Goal: Task Accomplishment & Management: Manage account settings

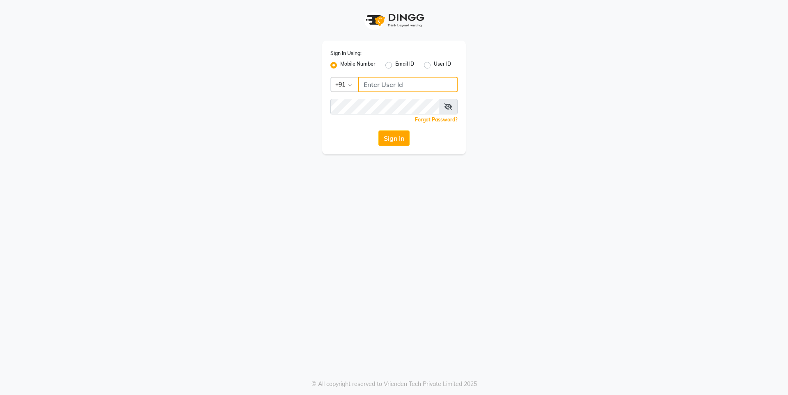
click at [419, 87] on input "Username" at bounding box center [408, 85] width 100 height 16
type input "7249488011"
click at [400, 138] on button "Sign In" at bounding box center [393, 138] width 31 height 16
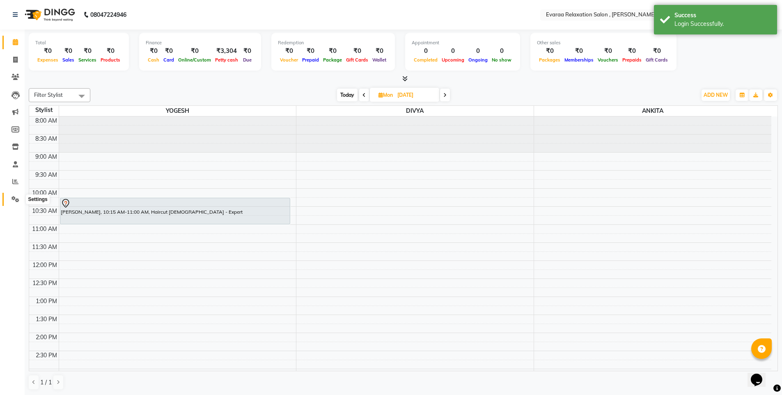
click at [15, 202] on icon at bounding box center [15, 199] width 8 height 6
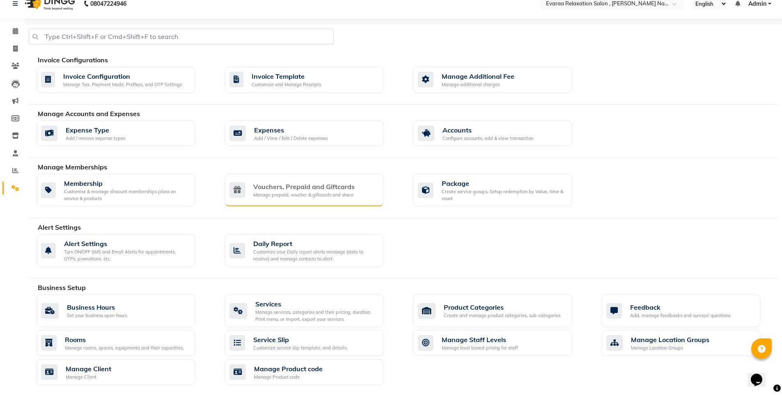
scroll to position [10, 0]
click at [17, 171] on icon at bounding box center [15, 171] width 6 height 6
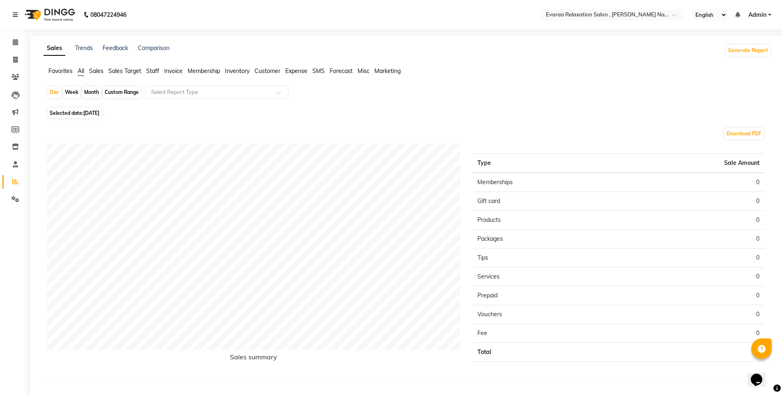
click at [241, 72] on span "Inventory" at bounding box center [237, 70] width 25 height 7
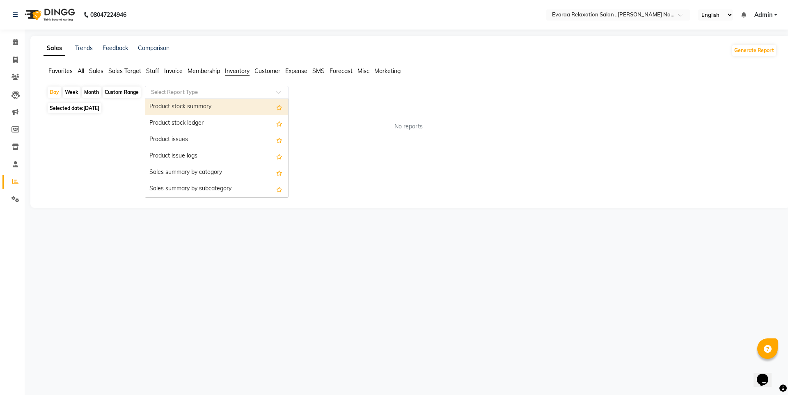
click at [204, 90] on input "text" at bounding box center [208, 92] width 118 height 8
click at [169, 70] on span "Invoice" at bounding box center [173, 70] width 18 height 7
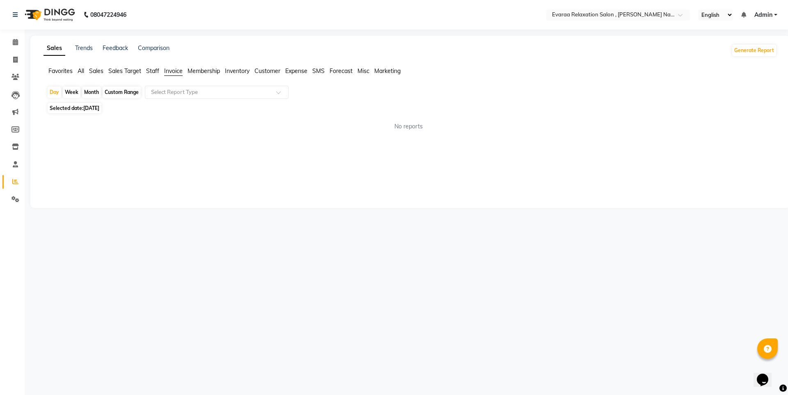
click at [95, 70] on span "Sales" at bounding box center [96, 70] width 14 height 7
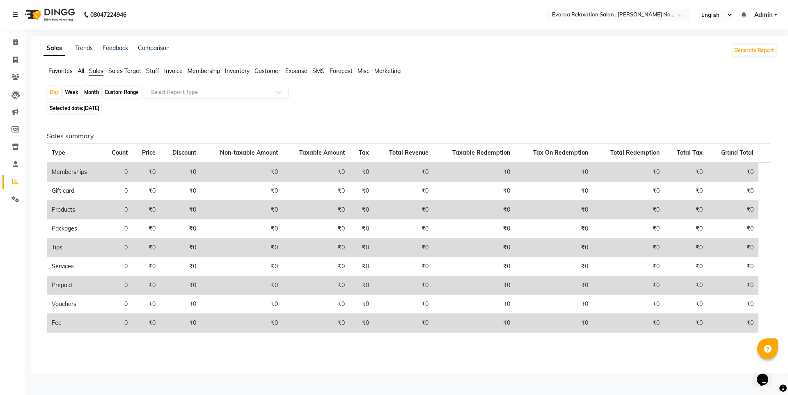
click at [164, 94] on input "text" at bounding box center [208, 92] width 118 height 8
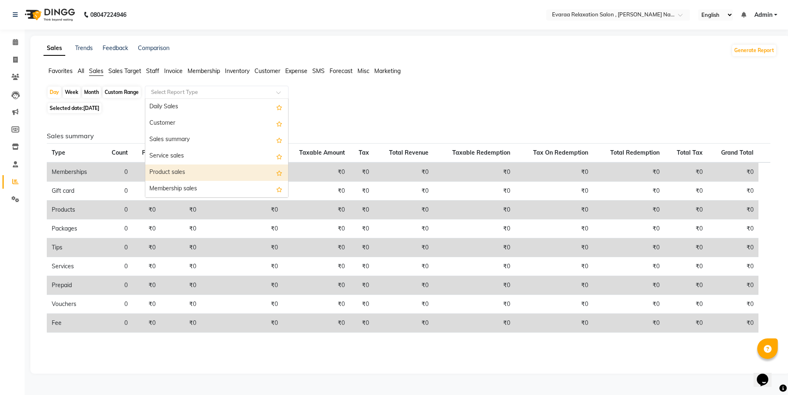
click at [176, 165] on div "Product sales" at bounding box center [216, 173] width 143 height 16
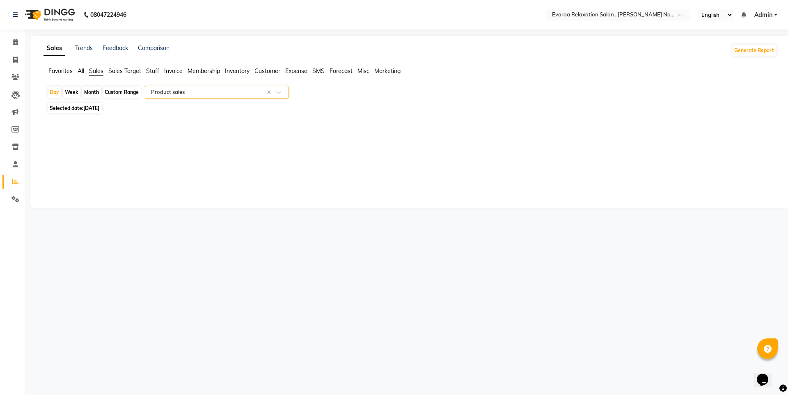
click at [96, 94] on div "Month" at bounding box center [91, 92] width 19 height 11
select select "9"
select select "2025"
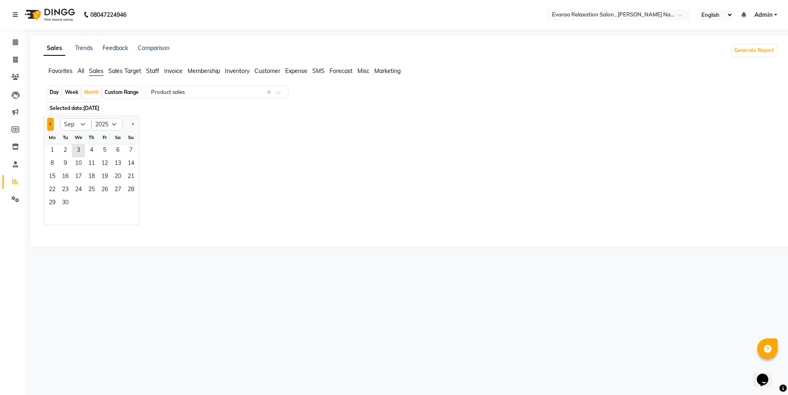
click at [52, 124] on button "Previous month" at bounding box center [50, 124] width 7 height 13
select select "8"
click at [105, 153] on span "1" at bounding box center [104, 150] width 13 height 13
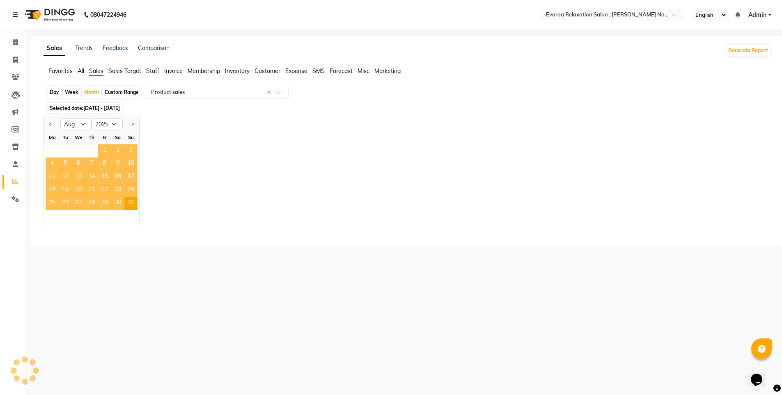
select select "full_report"
select select "csv"
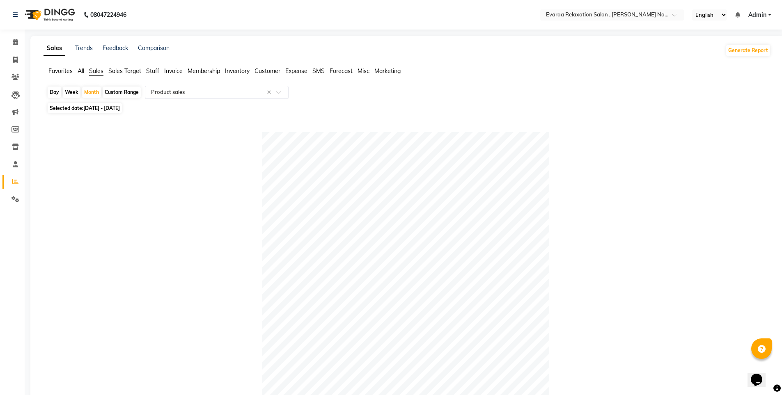
click at [229, 94] on input "text" at bounding box center [208, 92] width 118 height 8
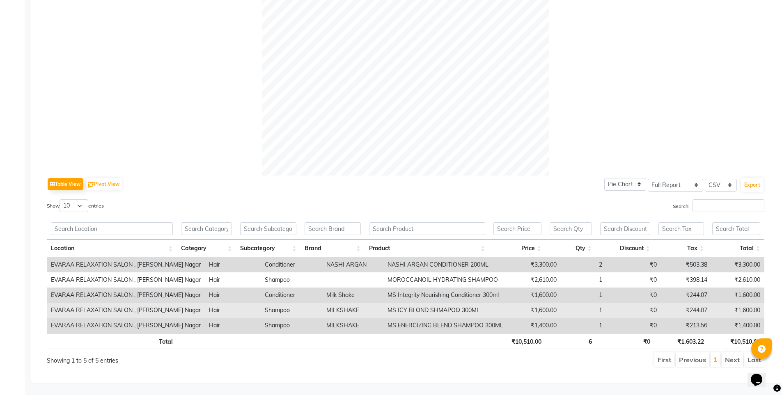
scroll to position [250, 0]
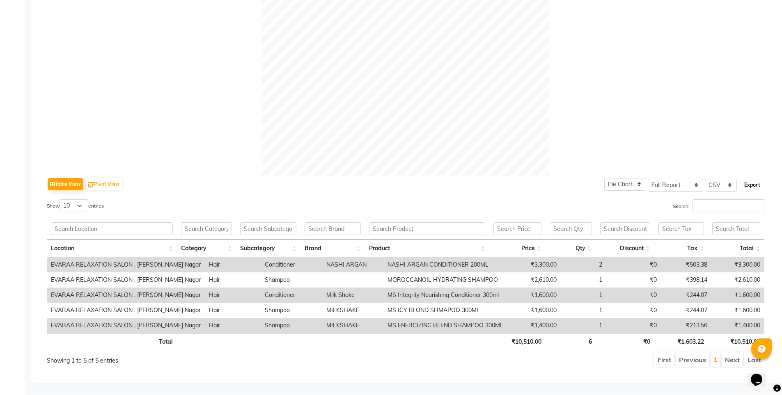
click at [750, 178] on button "Export" at bounding box center [752, 185] width 23 height 14
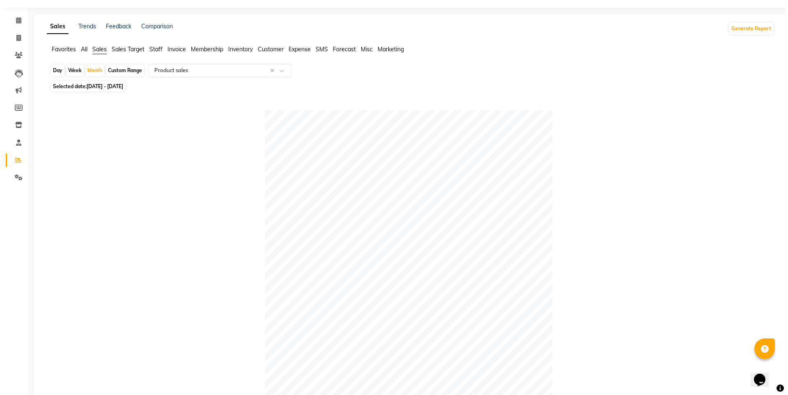
scroll to position [0, 0]
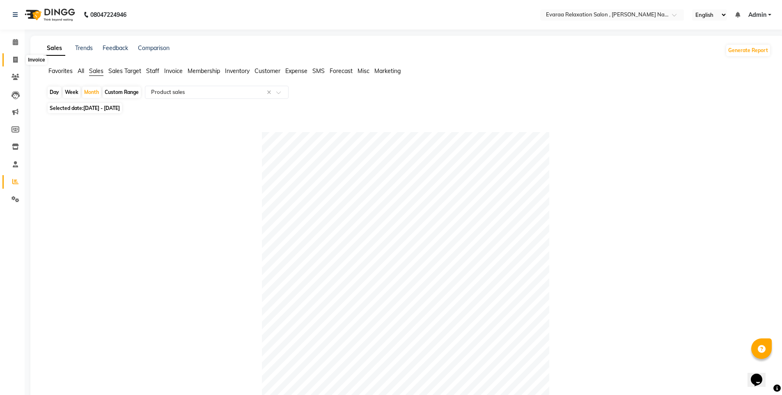
click at [14, 59] on icon at bounding box center [15, 60] width 5 height 6
select select "7764"
select select "service"
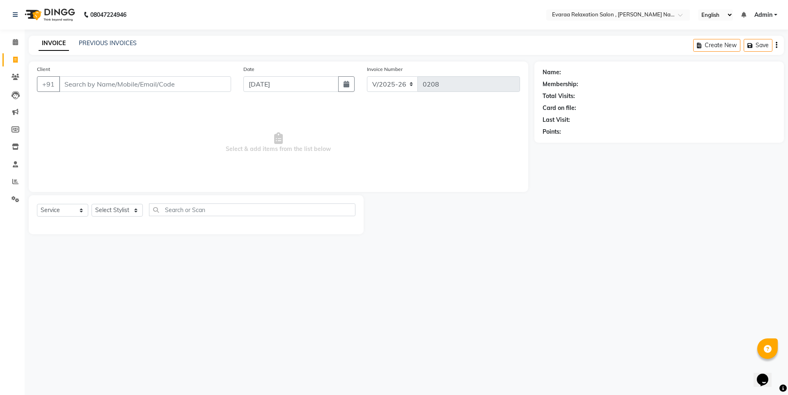
click at [119, 78] on input "Client" at bounding box center [145, 84] width 172 height 16
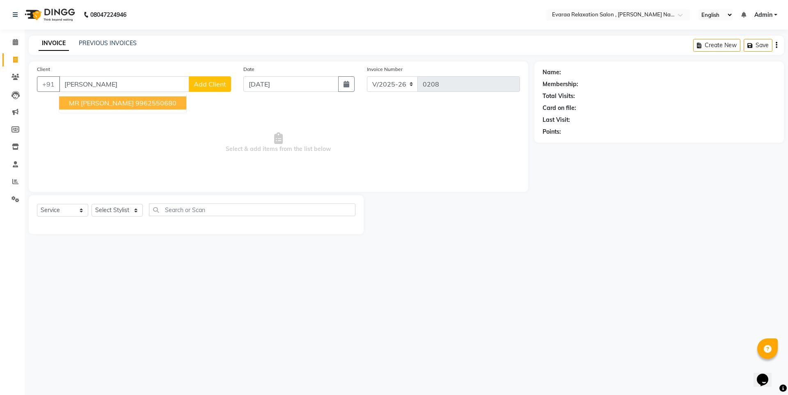
click at [120, 107] on button "MR [PERSON_NAME] 9962550680" at bounding box center [122, 102] width 127 height 13
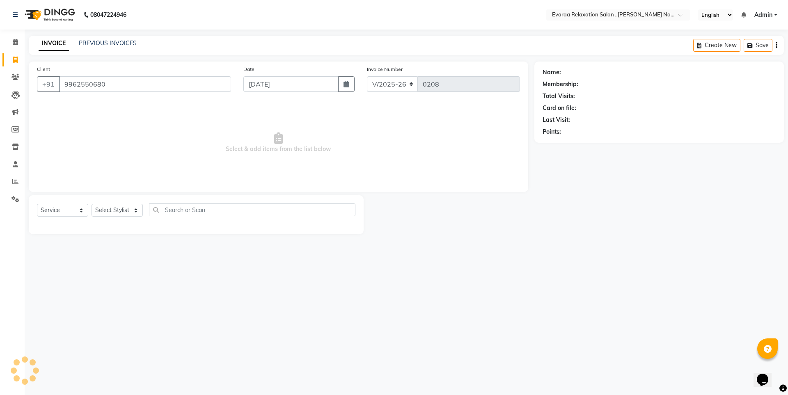
type input "9962550680"
select select "1: Object"
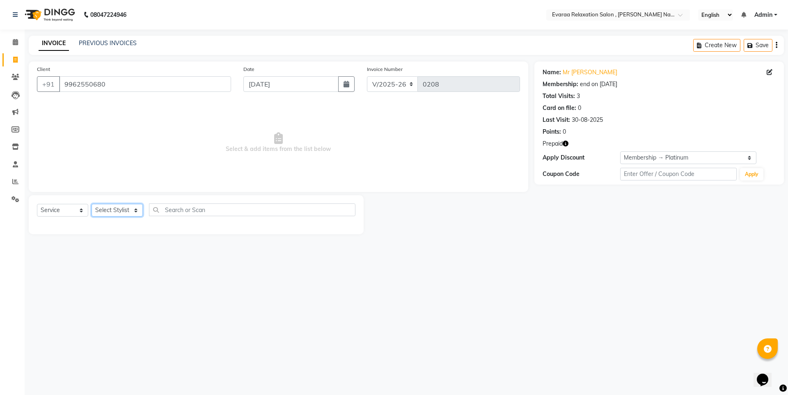
click at [114, 208] on select "Select Stylist [PERSON_NAME] DIVYA YOGESH" at bounding box center [116, 210] width 51 height 13
select select "85830"
click at [91, 204] on select "Select Stylist [PERSON_NAME] DIVYA YOGESH" at bounding box center [116, 210] width 51 height 13
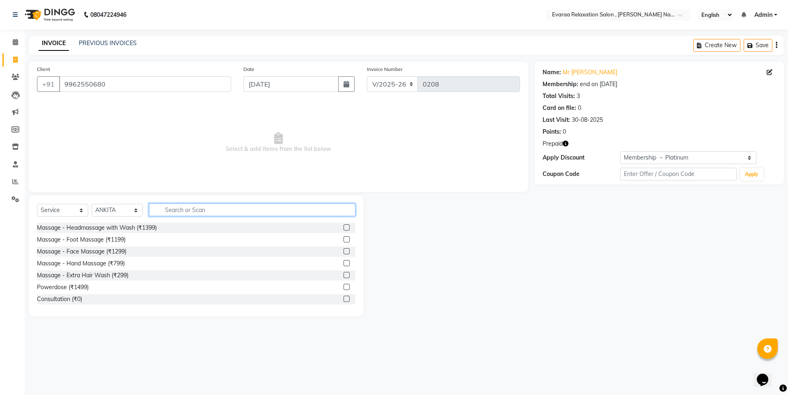
click at [191, 214] on input "text" at bounding box center [252, 210] width 206 height 13
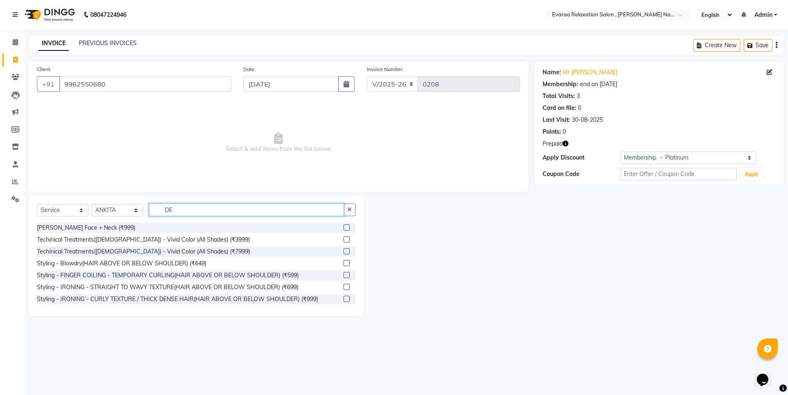
type input "DE"
click at [343, 230] on label at bounding box center [346, 227] width 6 height 6
click at [343, 230] on input "checkbox" at bounding box center [345, 227] width 5 height 5
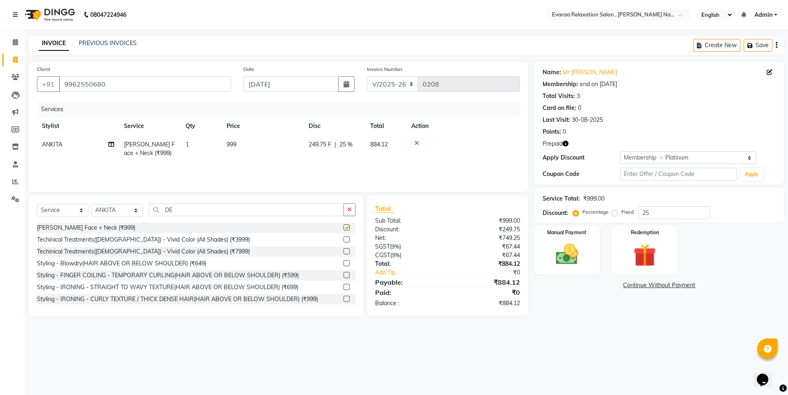
checkbox input "false"
click at [352, 209] on button "button" at bounding box center [349, 210] width 12 height 13
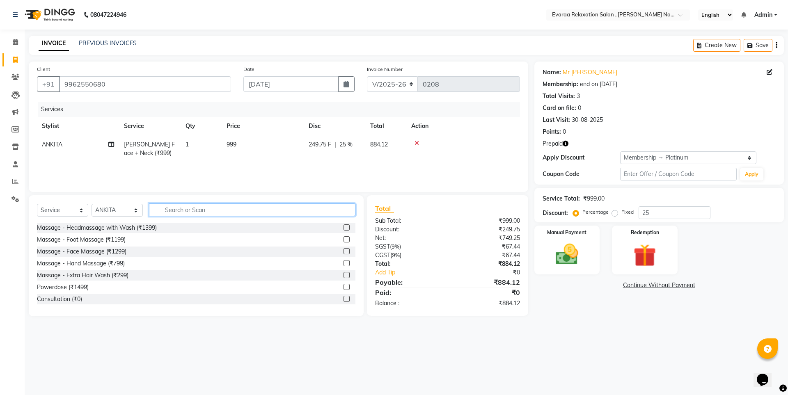
click at [315, 208] on input "text" at bounding box center [252, 210] width 206 height 13
click at [105, 210] on select "Select Stylist [PERSON_NAME] DIVYA YOGESH" at bounding box center [116, 210] width 51 height 13
select select "69423"
click at [91, 204] on select "Select Stylist [PERSON_NAME] DIVYA YOGESH" at bounding box center [116, 210] width 51 height 13
drag, startPoint x: 235, startPoint y: 209, endPoint x: 236, endPoint y: 199, distance: 9.4
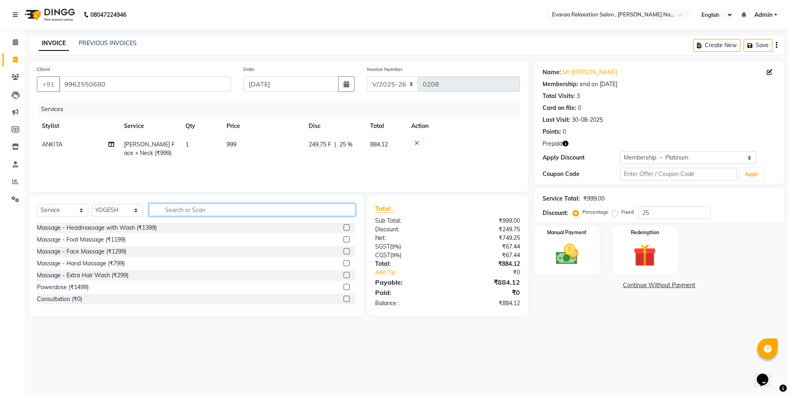
click at [236, 208] on input "text" at bounding box center [252, 210] width 206 height 13
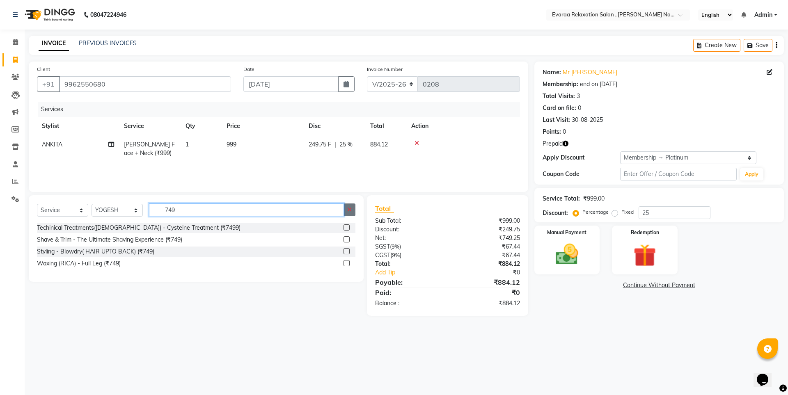
type input "749"
click at [347, 238] on label at bounding box center [346, 239] width 6 height 6
click at [347, 238] on input "checkbox" at bounding box center [345, 239] width 5 height 5
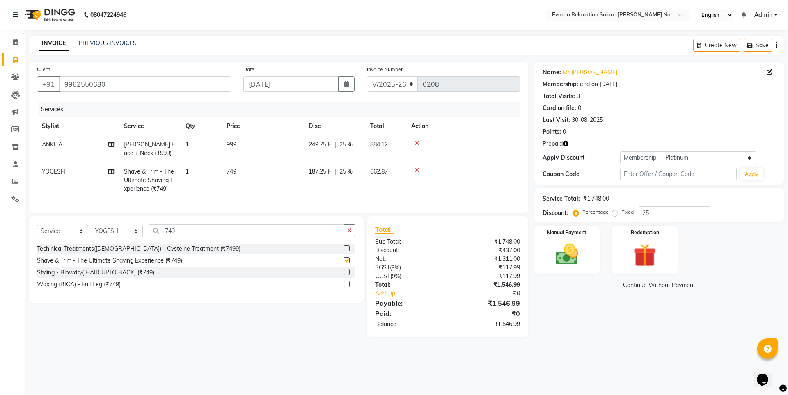
checkbox input "false"
click at [650, 241] on img at bounding box center [644, 255] width 38 height 29
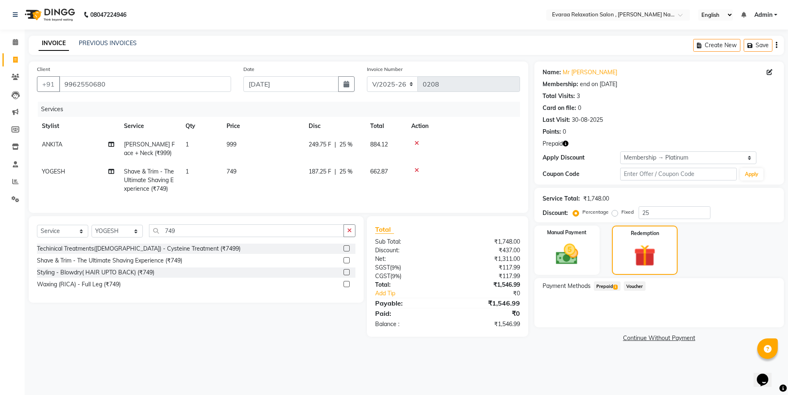
click at [602, 290] on span "Prepaid 1" at bounding box center [607, 285] width 27 height 9
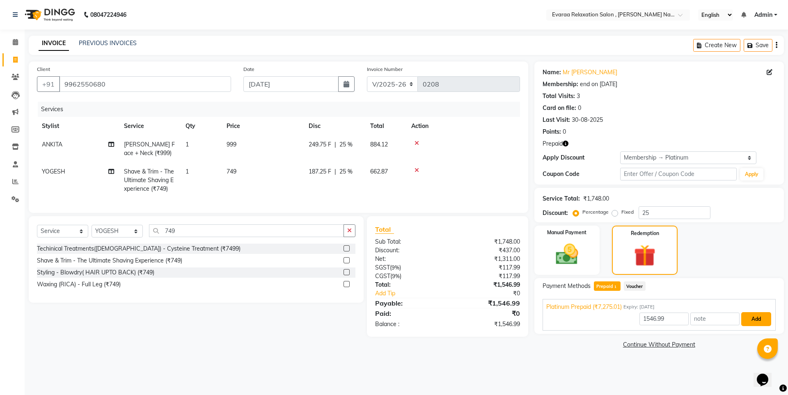
click at [743, 320] on button "Add" at bounding box center [756, 319] width 30 height 14
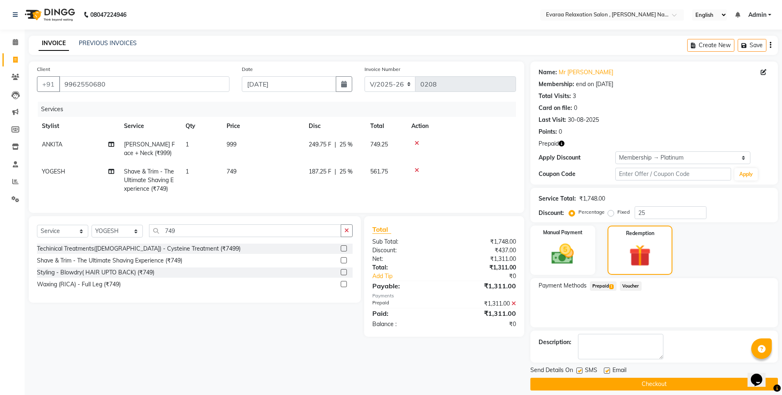
click at [415, 147] on td at bounding box center [461, 148] width 110 height 27
click at [416, 140] on icon at bounding box center [416, 143] width 5 height 6
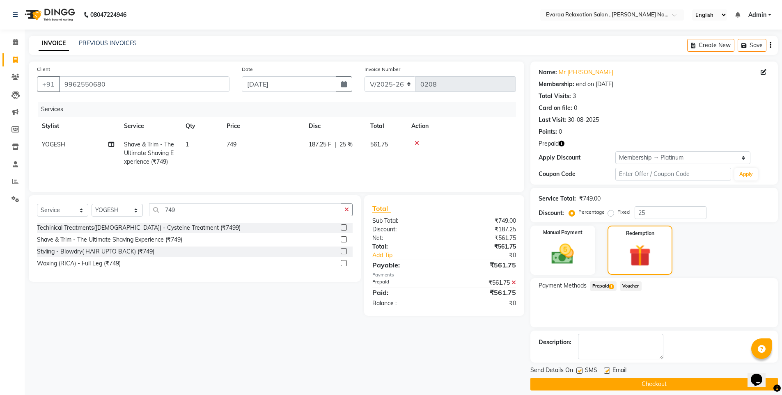
click at [415, 142] on icon at bounding box center [416, 143] width 5 height 6
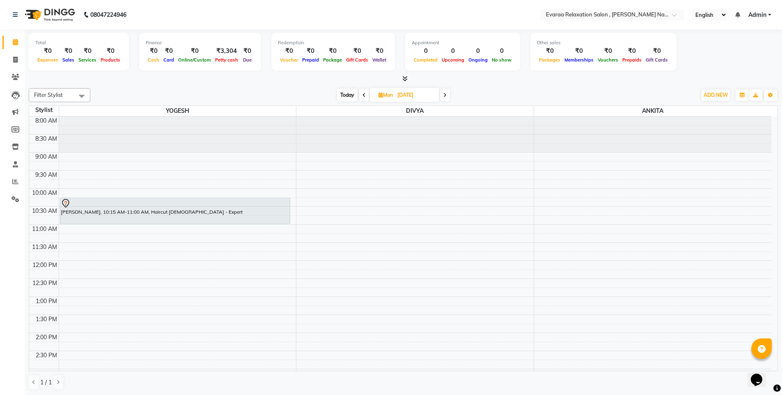
click at [17, 192] on li "Settings" at bounding box center [12, 200] width 25 height 18
click at [17, 196] on icon at bounding box center [15, 199] width 8 height 6
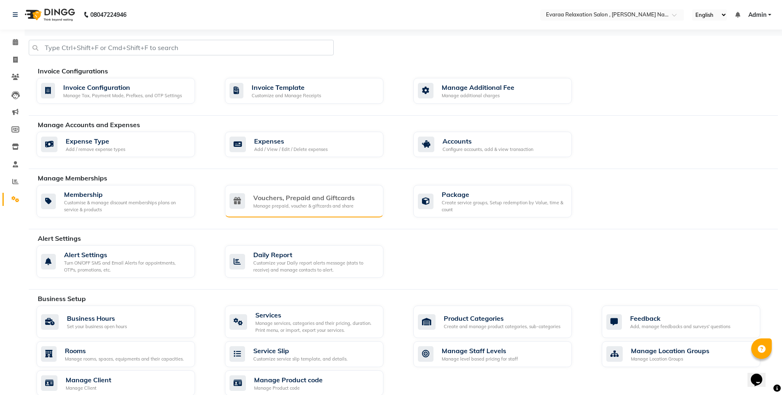
click at [308, 205] on div "Manage prepaid, voucher & giftcards and share" at bounding box center [303, 206] width 101 height 7
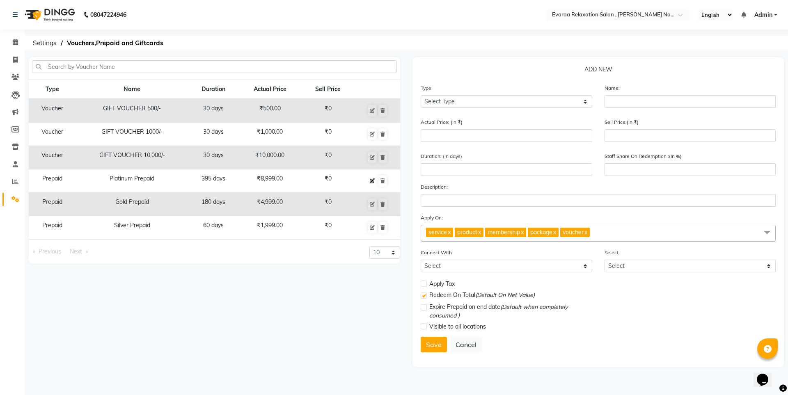
click at [375, 182] on button at bounding box center [372, 180] width 9 height 11
select select "P"
type input "Platinum Prepaid"
type input "8999"
type input "0"
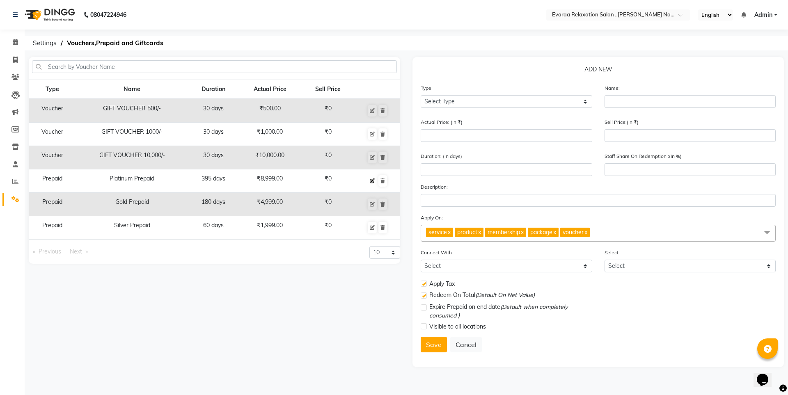
type input "395"
type input "0"
checkbox input "true"
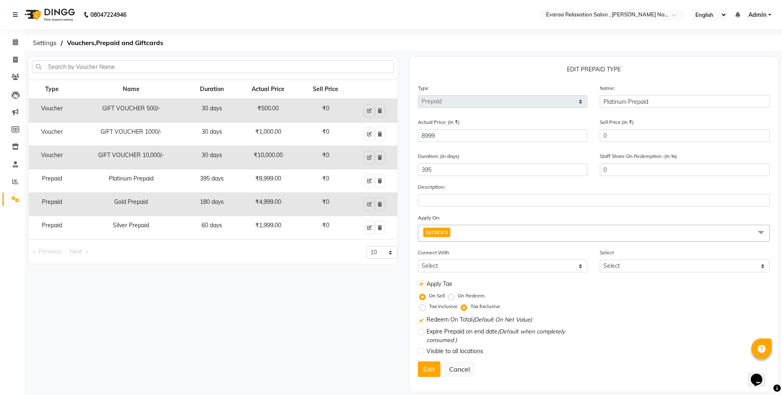
click at [421, 334] on label at bounding box center [421, 332] width 6 height 6
click at [421, 334] on input "checkbox" at bounding box center [420, 332] width 5 height 5
checkbox input "true"
click at [369, 205] on icon at bounding box center [369, 204] width 5 height 5
type input "Gold Prepaid"
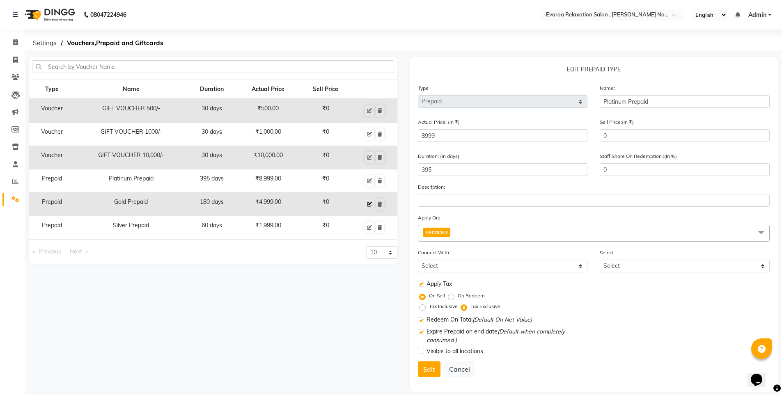
type input "4999"
type input "180"
checkbox input "false"
radio input "false"
radio input "true"
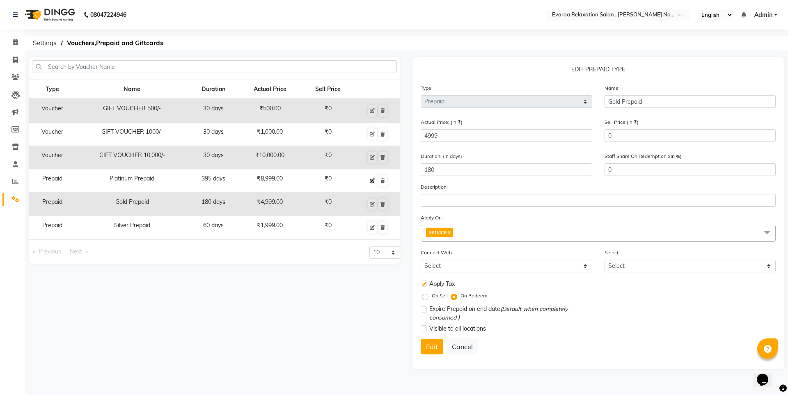
click at [371, 179] on icon at bounding box center [372, 180] width 5 height 5
type input "Platinum Prepaid"
type input "8999"
type input "395"
radio input "true"
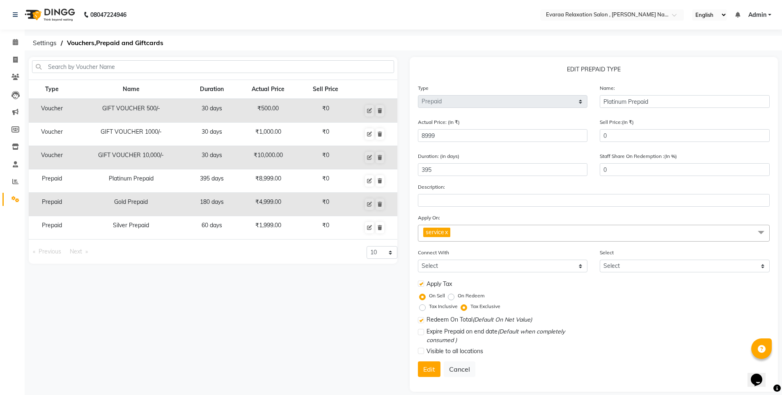
click at [457, 296] on label "On Redeem" at bounding box center [470, 295] width 27 height 7
click at [451, 296] on input "On Redeem" at bounding box center [453, 296] width 6 height 6
radio input "true"
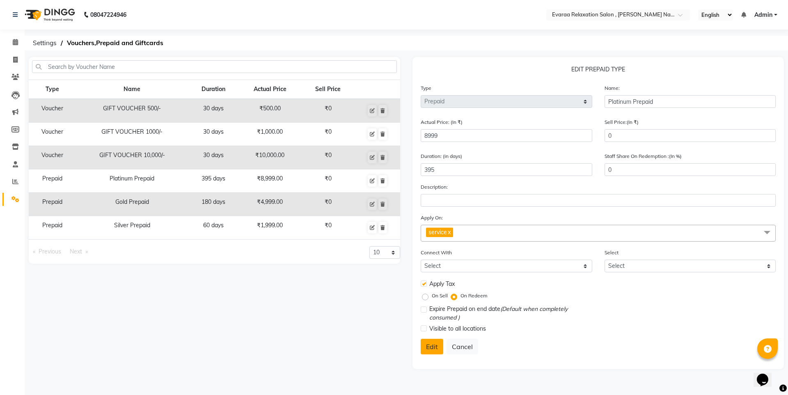
click at [428, 340] on button "Edit" at bounding box center [432, 347] width 23 height 16
select select
checkbox input "false"
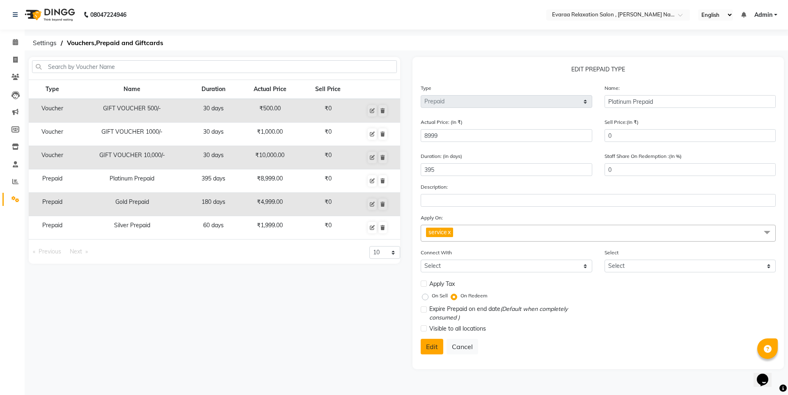
checkbox input "false"
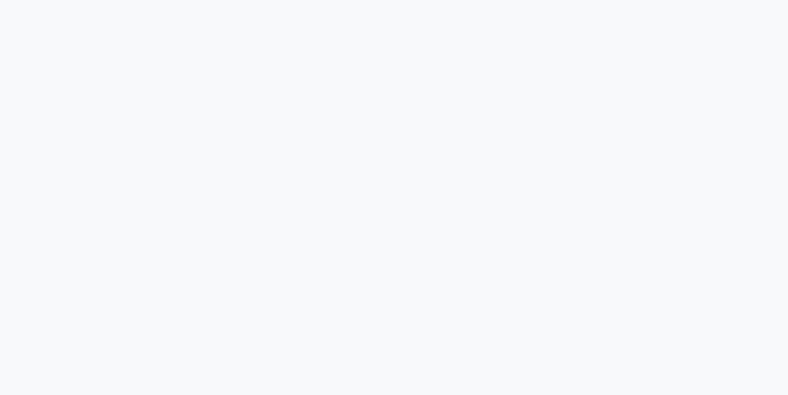
select select "7764"
select select "service"
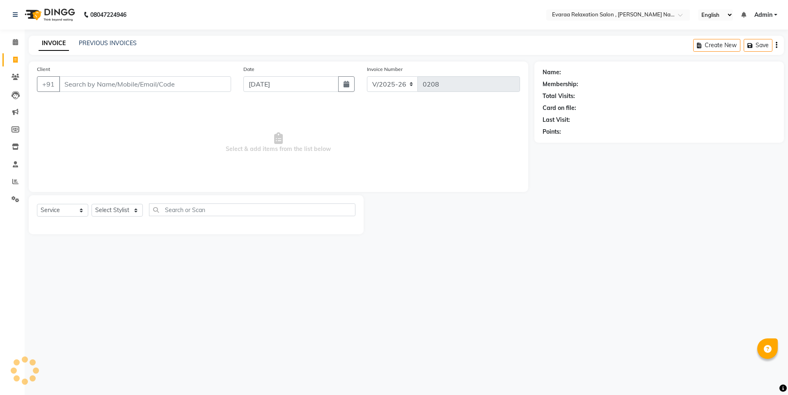
click at [129, 86] on input "Client" at bounding box center [145, 84] width 172 height 16
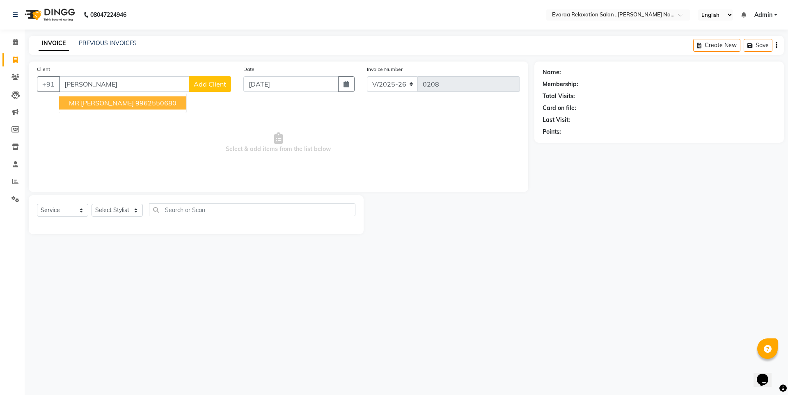
click at [156, 104] on ngb-highlight "9962550680" at bounding box center [155, 103] width 41 height 8
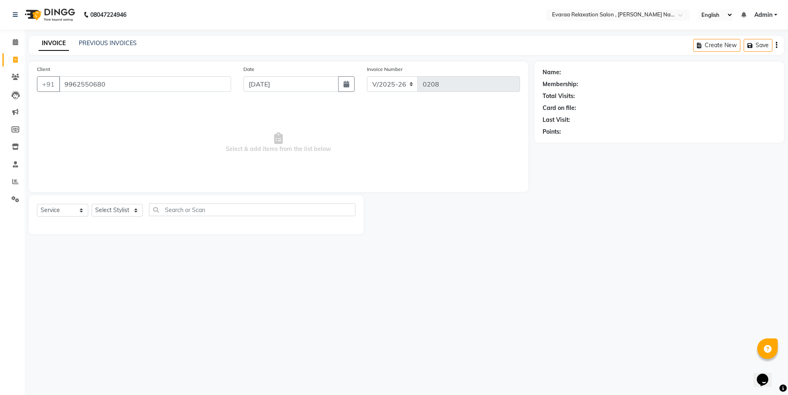
type input "9962550680"
select select "1: Object"
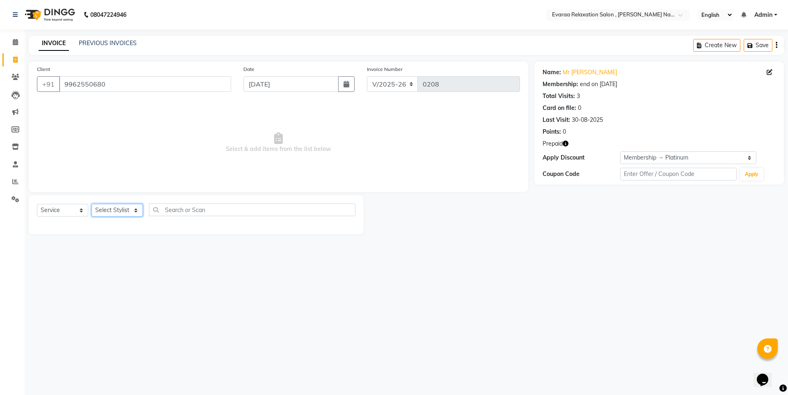
click at [113, 211] on select "Select Stylist [PERSON_NAME] DIVYA YOGESH" at bounding box center [116, 210] width 51 height 13
select select "69423"
click at [91, 204] on select "Select Stylist [PERSON_NAME] DIVYA YOGESH" at bounding box center [116, 210] width 51 height 13
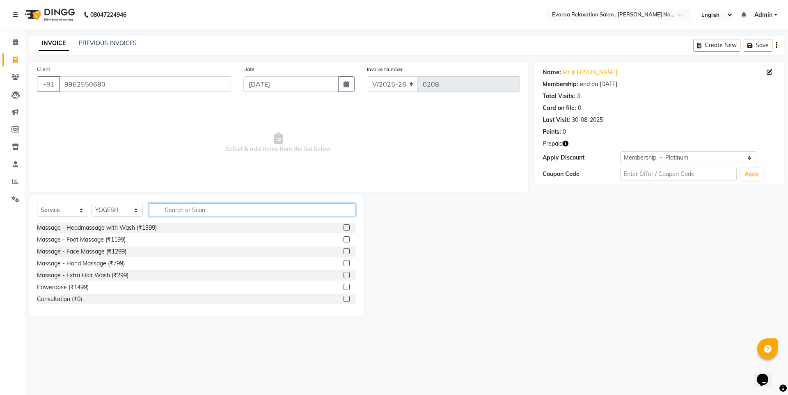
click at [274, 213] on input "text" at bounding box center [252, 210] width 206 height 13
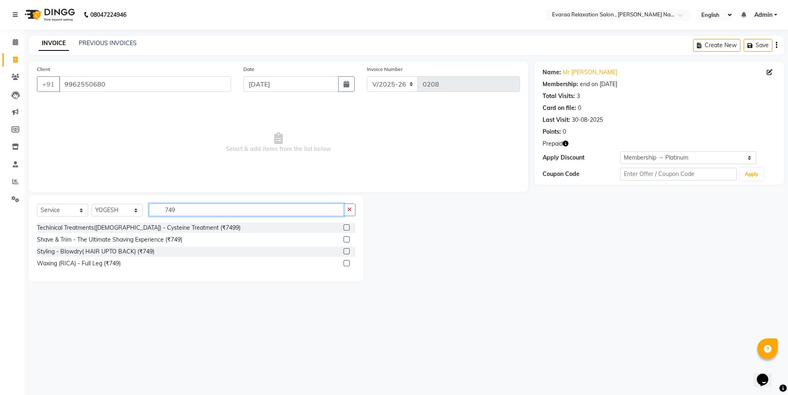
type input "749"
click at [347, 233] on div "Techinical Treatments(Female) - Cysteine Treatment (₹7499) Shave & Trim - The U…" at bounding box center [196, 247] width 318 height 48
click at [345, 240] on label at bounding box center [346, 239] width 6 height 6
click at [345, 240] on input "checkbox" at bounding box center [345, 239] width 5 height 5
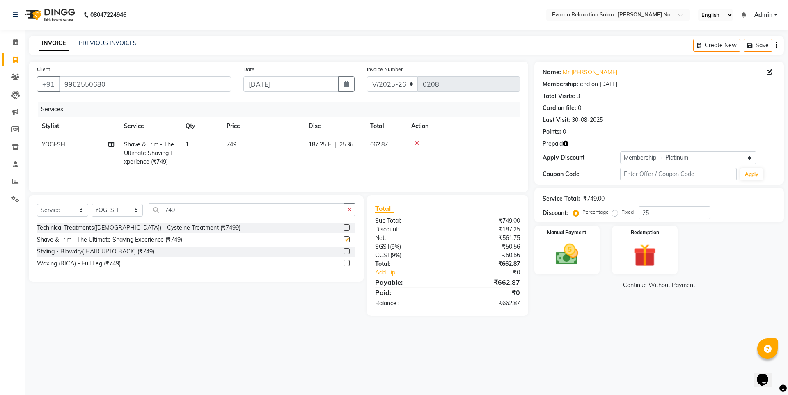
checkbox input "false"
click at [349, 207] on icon "button" at bounding box center [349, 210] width 5 height 6
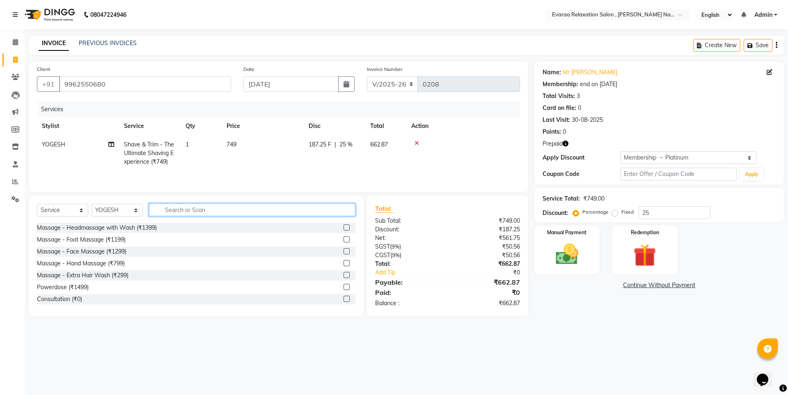
click at [322, 211] on input "text" at bounding box center [252, 210] width 206 height 13
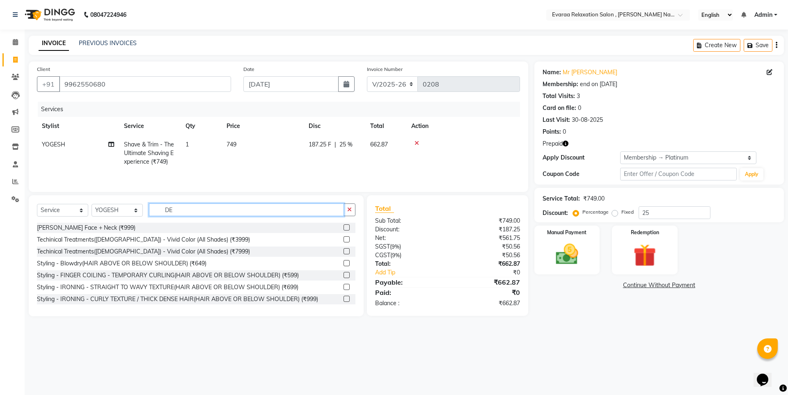
type input "DE"
click at [343, 230] on label at bounding box center [346, 227] width 6 height 6
click at [343, 230] on input "checkbox" at bounding box center [345, 227] width 5 height 5
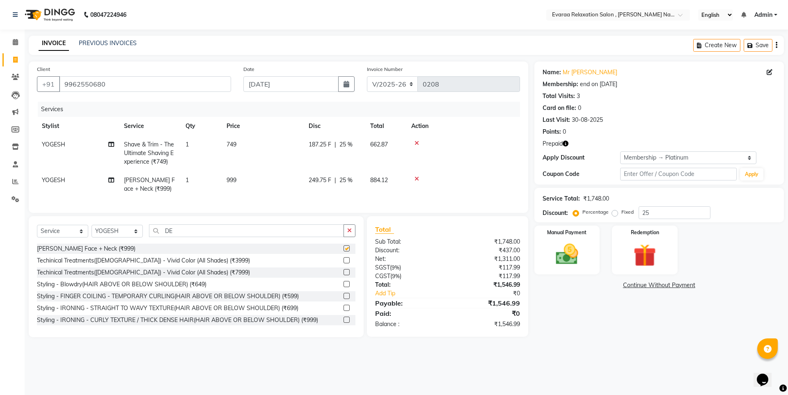
checkbox input "false"
click at [651, 244] on img at bounding box center [644, 255] width 38 height 29
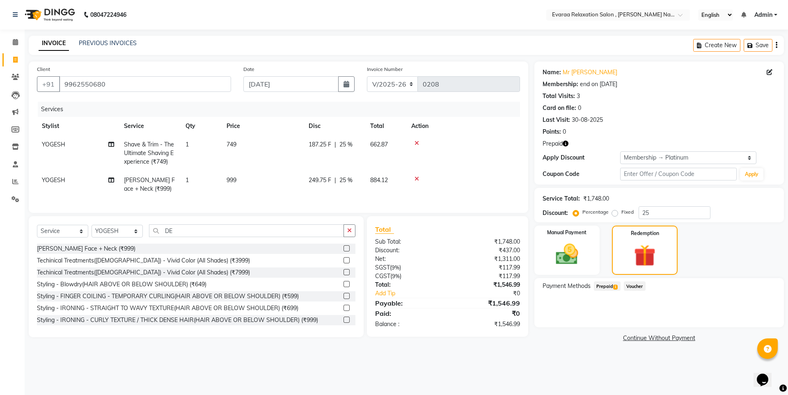
click at [609, 287] on span "Prepaid 1" at bounding box center [607, 285] width 27 height 9
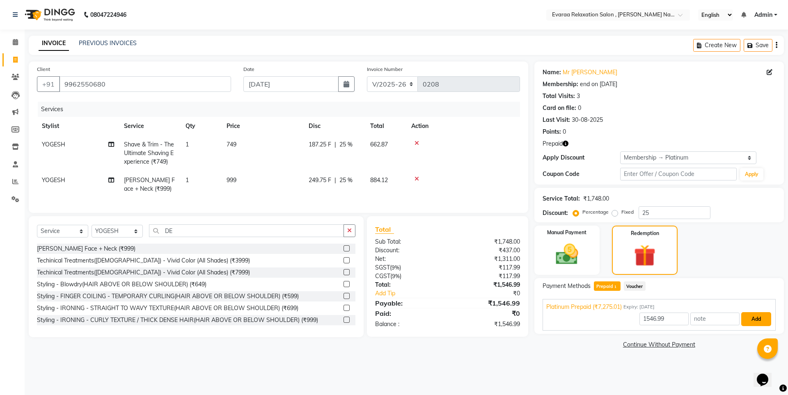
click at [763, 324] on button "Add" at bounding box center [756, 319] width 30 height 14
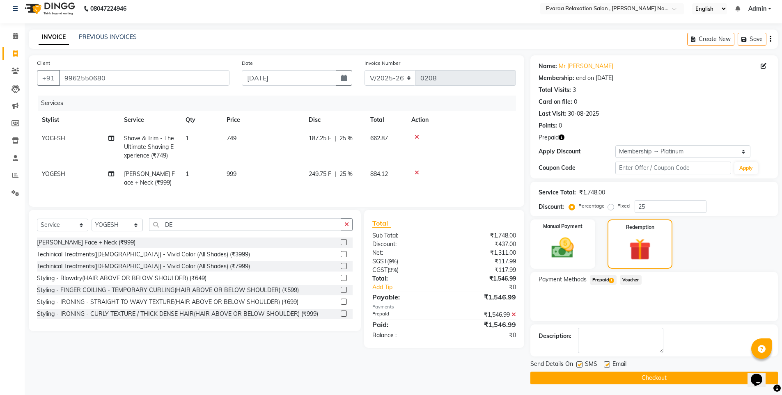
scroll to position [8, 0]
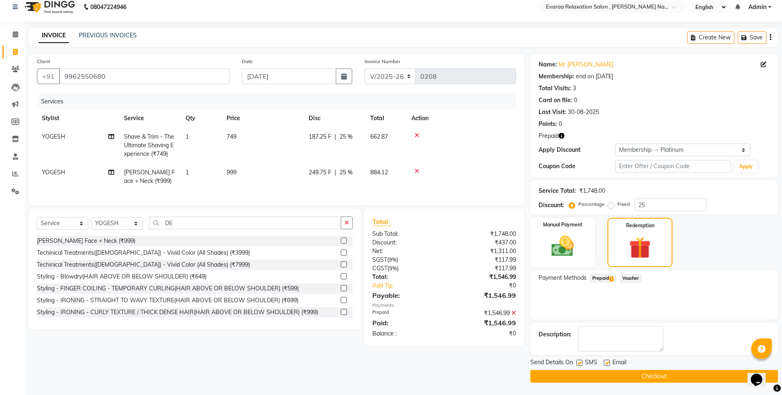
click at [560, 133] on icon "button" at bounding box center [561, 136] width 6 height 6
click at [636, 376] on button "Checkout" at bounding box center [653, 376] width 247 height 13
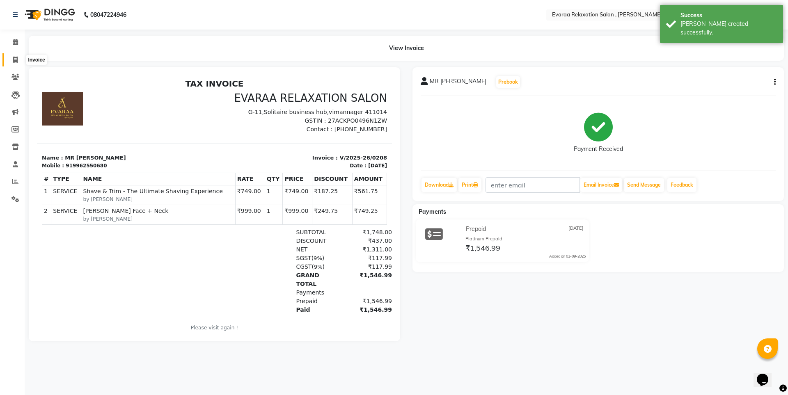
click at [11, 57] on span at bounding box center [15, 59] width 14 height 9
select select "7764"
select select "service"
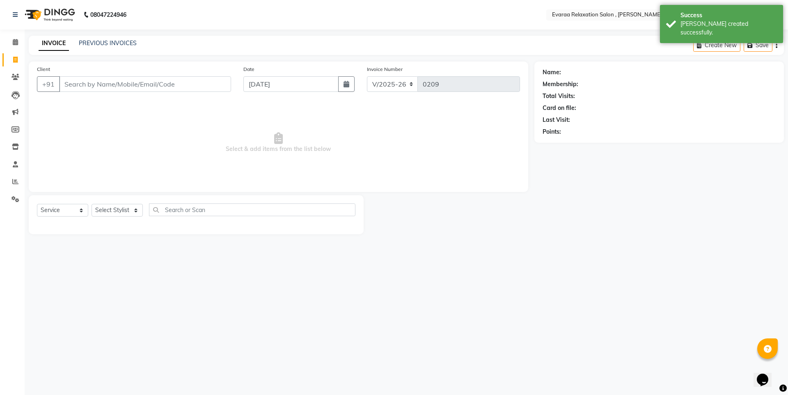
click at [142, 83] on input "Client" at bounding box center [145, 84] width 172 height 16
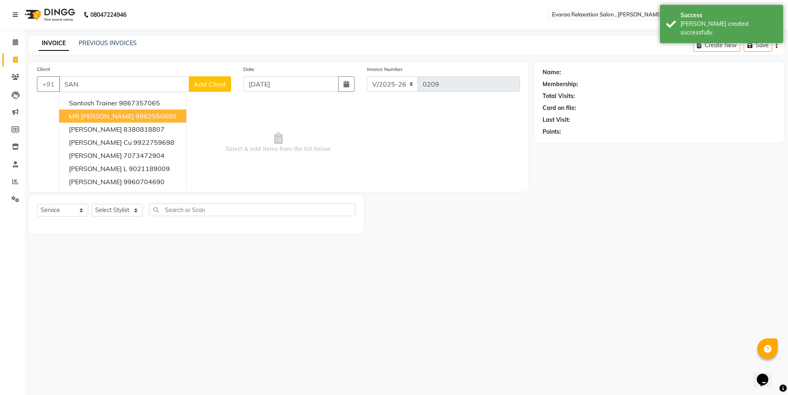
click at [141, 119] on ngb-highlight "9962550680" at bounding box center [155, 116] width 41 height 8
type input "9962550680"
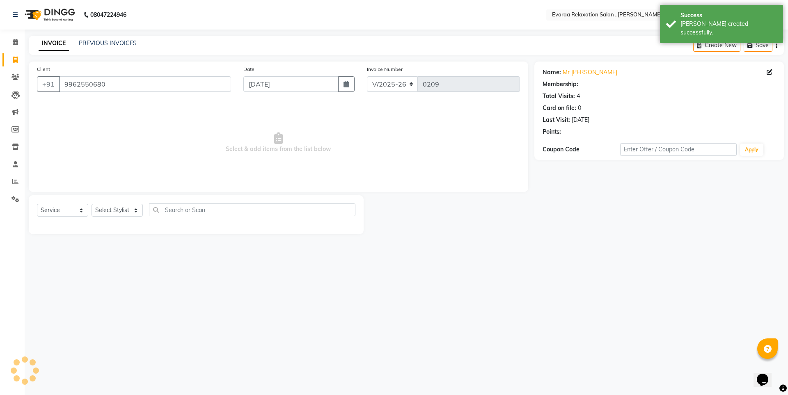
select select "1: Object"
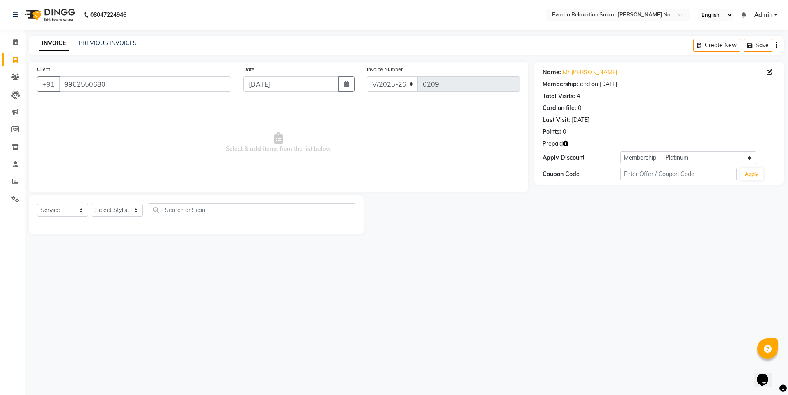
click at [567, 144] on icon "button" at bounding box center [566, 144] width 6 height 6
drag, startPoint x: 536, startPoint y: 242, endPoint x: 539, endPoint y: 191, distance: 51.0
click at [536, 241] on main "INVOICE PREVIOUS INVOICES Create New Save Client +91 9962550680 Date 03-09-2025…" at bounding box center [406, 141] width 763 height 211
drag, startPoint x: 68, startPoint y: 82, endPoint x: 137, endPoint y: 82, distance: 68.9
click at [137, 82] on input "9962550680" at bounding box center [145, 84] width 172 height 16
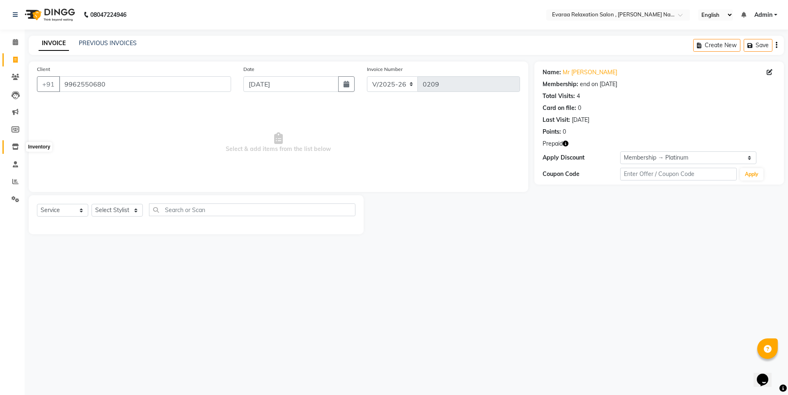
click at [13, 149] on icon at bounding box center [15, 147] width 7 height 6
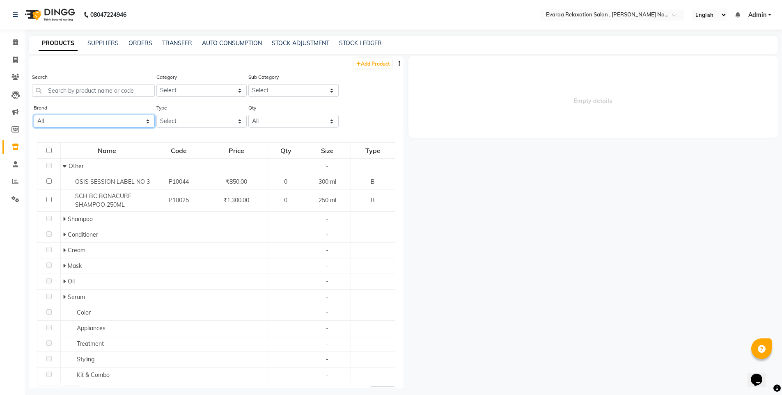
click at [76, 123] on select "All Beardberruy Beardburys Bed Head Bigen Kama Loreal Loreal Tecni Art Milkshak…" at bounding box center [94, 121] width 121 height 13
select select "schwarzkopf proffestional"
click at [34, 115] on select "All Beardberruy Beardburys Bed Head Bigen Kama Loreal Loreal Tecni Art Milkshak…" at bounding box center [94, 121] width 121 height 13
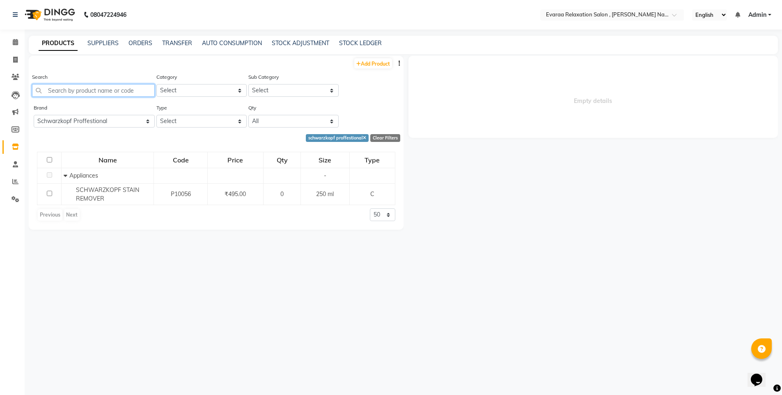
click at [103, 88] on input "text" at bounding box center [93, 90] width 123 height 13
click at [380, 62] on link "Add Product" at bounding box center [373, 63] width 38 height 10
select select "true"
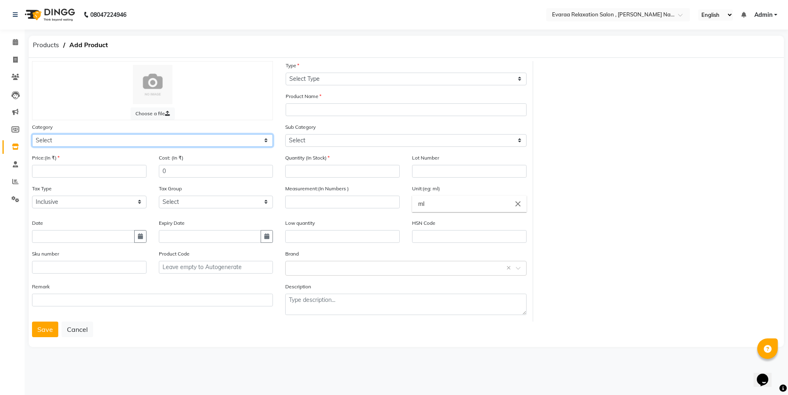
click at [68, 143] on select "Select Hair Skin Makeup Personal Care Appliances Beard Waxing Disposable Thread…" at bounding box center [152, 140] width 241 height 13
select select "1100"
click at [32, 134] on select "Select Hair Skin Makeup Personal Care Appliances Beard Waxing Disposable Thread…" at bounding box center [152, 140] width 241 height 13
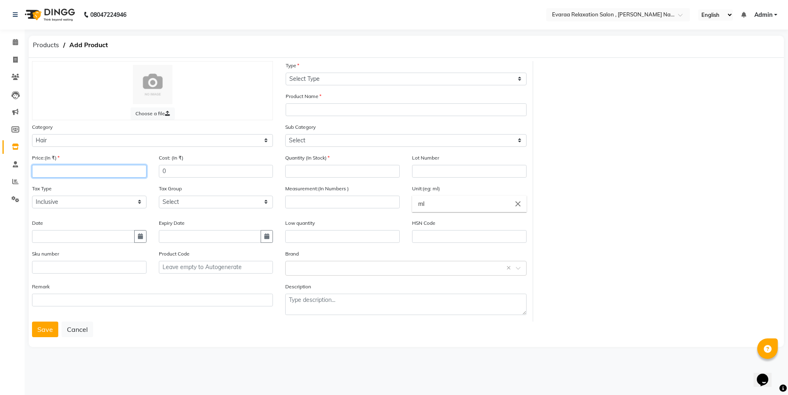
click at [62, 171] on input "number" at bounding box center [89, 171] width 114 height 13
